Goal: Information Seeking & Learning: Learn about a topic

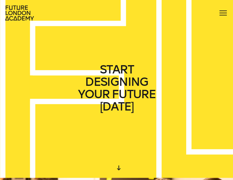
scroll to position [8, 0]
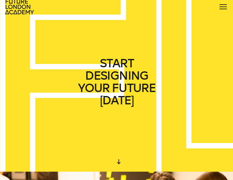
click at [223, 8] on div at bounding box center [224, 7] width 10 height 10
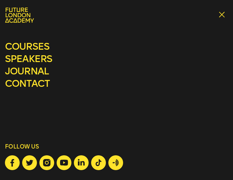
scroll to position [0, 0]
click at [43, 43] on link "courses" at bounding box center [27, 46] width 44 height 11
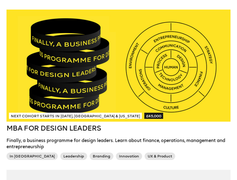
scroll to position [90, 0]
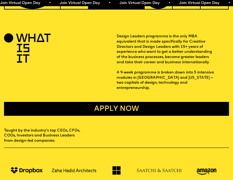
scroll to position [109, 0]
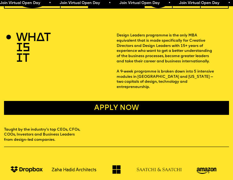
click at [164, 46] on p "Design Leaders programme is the only MBA equivalent that is made specifically f…" at bounding box center [173, 61] width 113 height 56
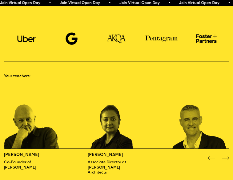
scroll to position [292, 0]
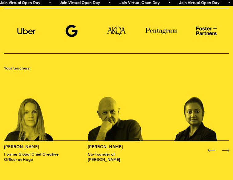
click at [158, 82] on div "[PERSON_NAME] Co-Founder of [PERSON_NAME] [PERSON_NAME] Associate Director at […" at bounding box center [116, 122] width 233 height 93
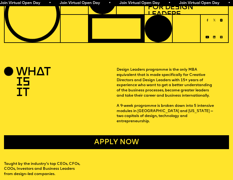
scroll to position [64, 0]
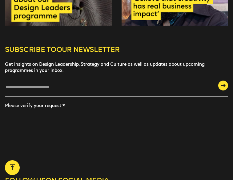
scroll to position [1542, 0]
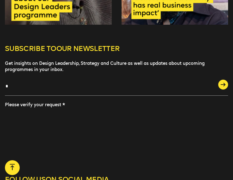
type input "*"
click at [147, 52] on h5 "SUBSCRIBE TO OUR NEWSLETTER" at bounding box center [117, 52] width 224 height 16
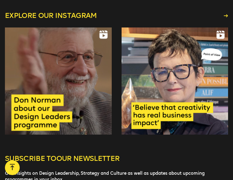
scroll to position [1431, 0]
